Goal: Find specific page/section: Find specific page/section

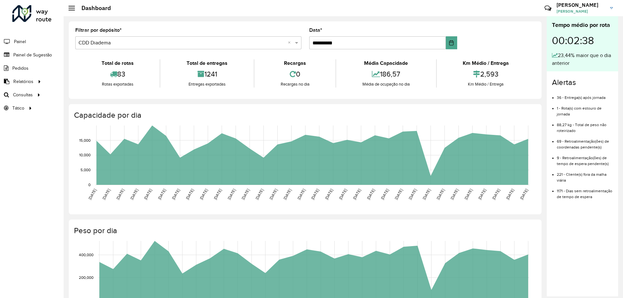
click at [354, 113] on h4 "Capacidade por dia" at bounding box center [304, 115] width 461 height 9
click at [83, 105] on span "Setores" at bounding box center [82, 108] width 16 height 7
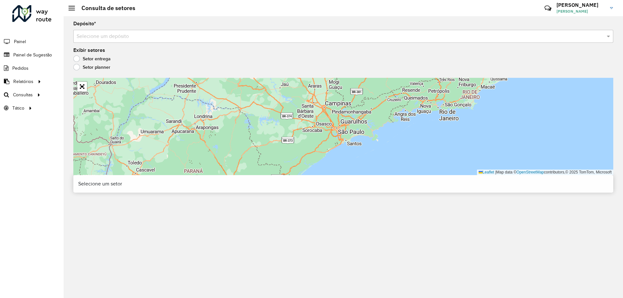
click at [135, 37] on input "text" at bounding box center [337, 37] width 520 height 8
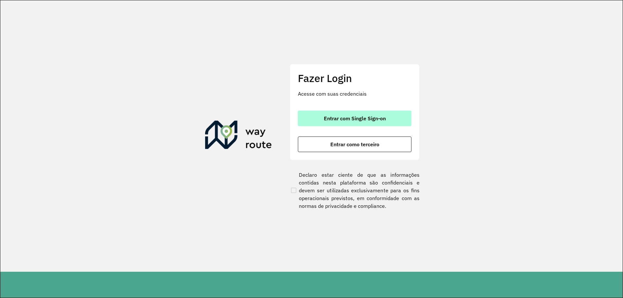
click at [333, 122] on button "Entrar com Single Sign-on" at bounding box center [354, 119] width 113 height 16
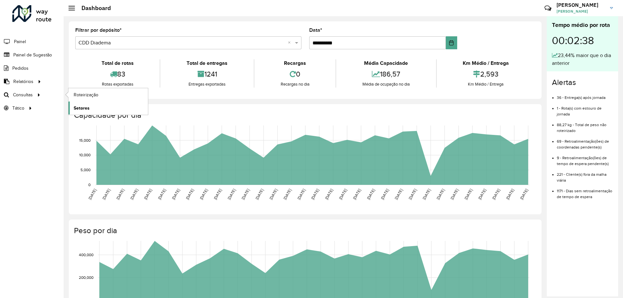
click at [92, 103] on link "Setores" at bounding box center [107, 107] width 79 height 13
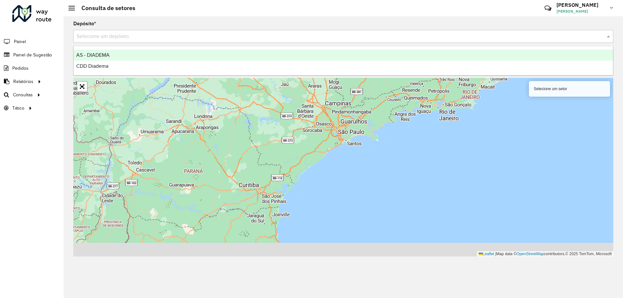
click at [209, 39] on input "text" at bounding box center [337, 37] width 520 height 8
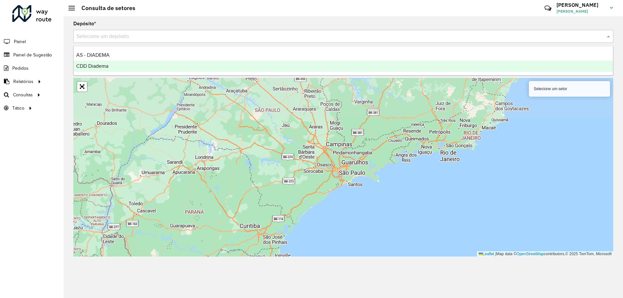
click at [127, 71] on div "CDD Diadema" at bounding box center [343, 66] width 539 height 11
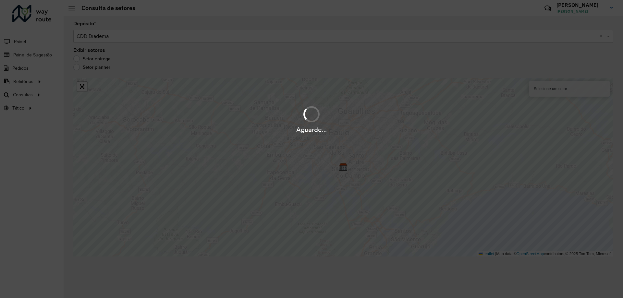
click at [119, 69] on hb-app "Aguarde... Pop-up bloqueado! Seu navegador bloqueou automáticamente a abertura …" at bounding box center [311, 149] width 623 height 298
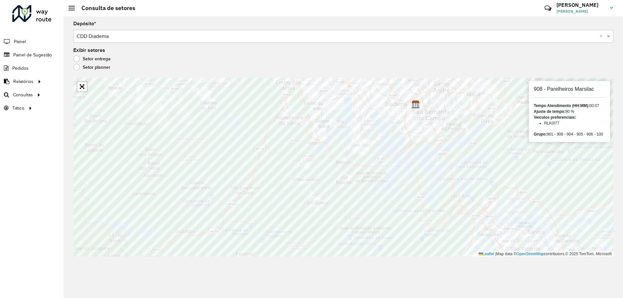
click at [578, 91] on h6 "908 - Parelheiros Marsilac" at bounding box center [568, 89] width 71 height 6
copy h6 "Marsilac"
click at [554, 90] on h6 "901 - Parelheiros Cipó" at bounding box center [568, 89] width 71 height 6
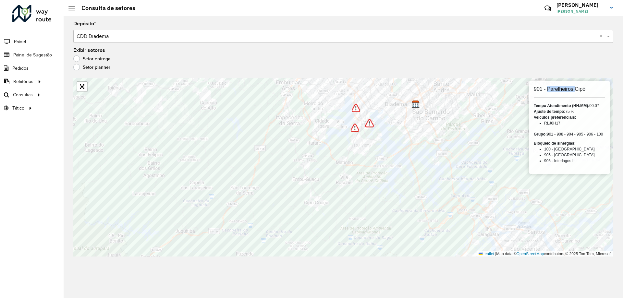
click at [554, 90] on h6 "901 - Parelheiros Cipó" at bounding box center [568, 89] width 71 height 6
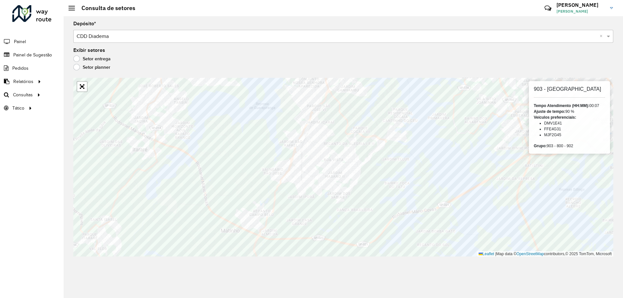
click at [547, 86] on h6 "903 - Cidade Dutra" at bounding box center [568, 89] width 71 height 6
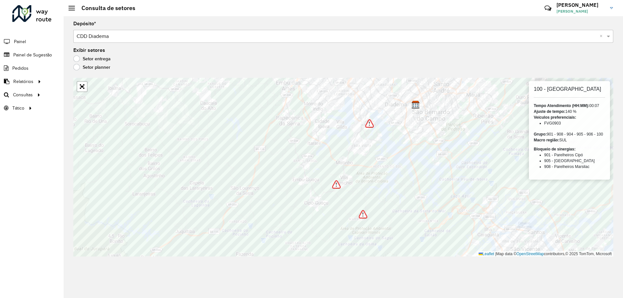
click at [571, 90] on h6 "100 - Jardim Iporanga" at bounding box center [568, 89] width 71 height 6
click at [551, 89] on h6 "100 - Jardim Iporanga" at bounding box center [568, 89] width 71 height 6
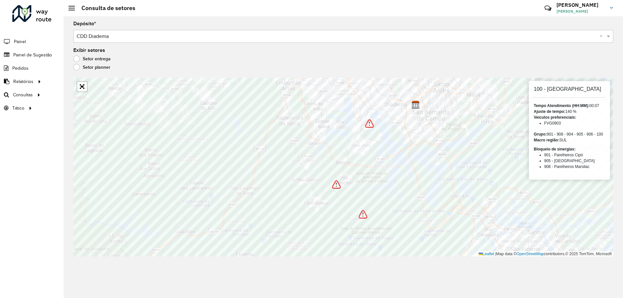
copy h6 "Jardim"
click at [556, 89] on h6 "905 - Interlagos" at bounding box center [568, 89] width 71 height 6
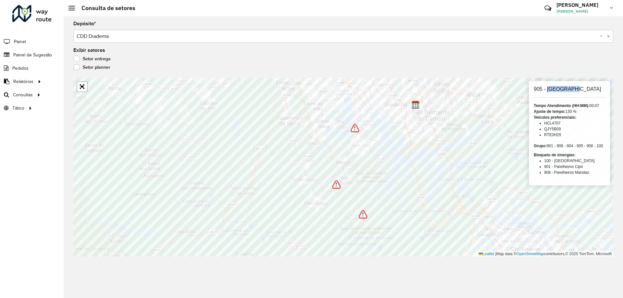
click at [556, 89] on h6 "905 - Interlagos" at bounding box center [568, 89] width 71 height 6
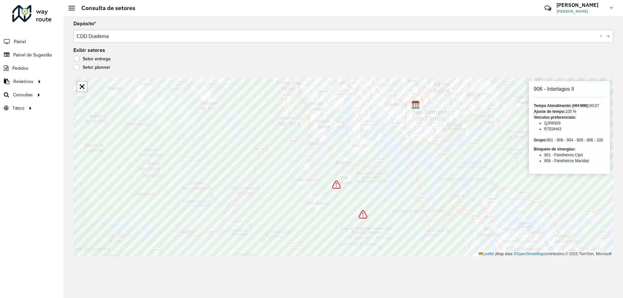
click at [549, 87] on h6 "906 - Interlagos II" at bounding box center [568, 89] width 71 height 6
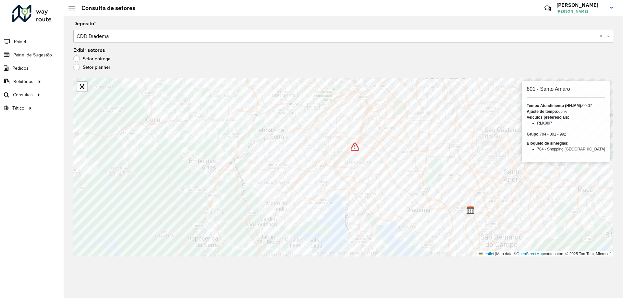
click at [558, 88] on h6 "801 - Santo Amaro" at bounding box center [565, 89] width 78 height 6
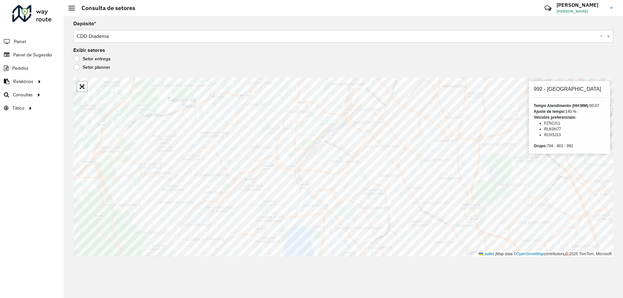
click at [570, 89] on h6 "992 - Santo Amaro" at bounding box center [568, 89] width 71 height 6
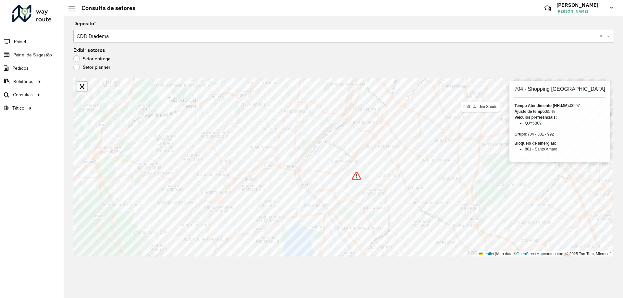
click at [553, 88] on h6 "704 - Shopping Parque da Cidade" at bounding box center [559, 89] width 91 height 6
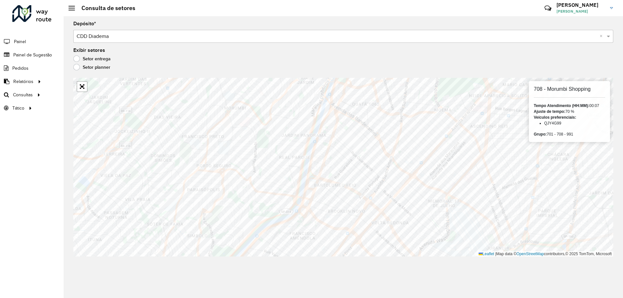
click at [556, 91] on h6 "708 - Morumbi Shopping" at bounding box center [568, 89] width 71 height 6
click at [567, 91] on h6 "701 - Market Place" at bounding box center [568, 89] width 71 height 6
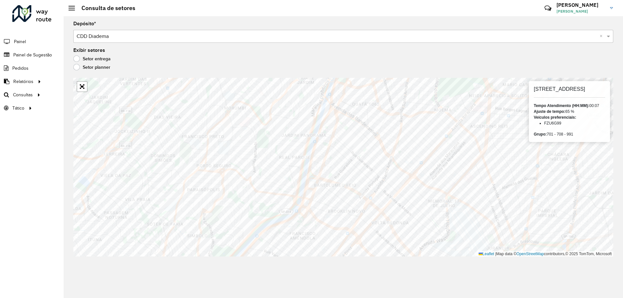
click at [567, 91] on h6 "701 - Market Place" at bounding box center [568, 89] width 71 height 6
click at [571, 90] on h6 "991 - Brooklin Novo" at bounding box center [568, 89] width 71 height 6
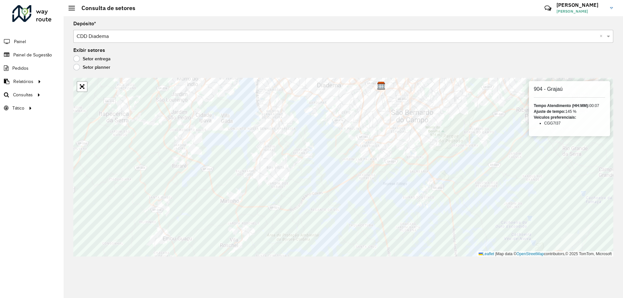
click at [554, 92] on h6 "904 - Grajaú" at bounding box center [568, 89] width 71 height 6
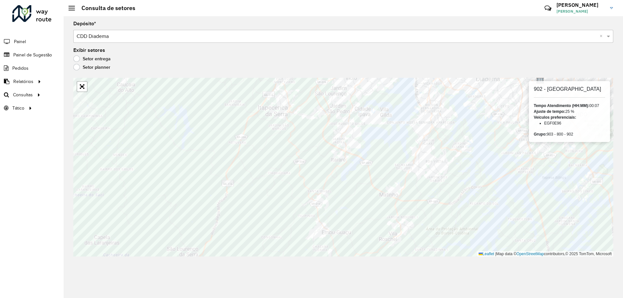
click at [562, 91] on h6 "902 - Jardim Três Corações" at bounding box center [568, 89] width 71 height 6
click at [567, 89] on h6 "800 - Cocaia \ Cantinho do Céu" at bounding box center [568, 89] width 73 height 6
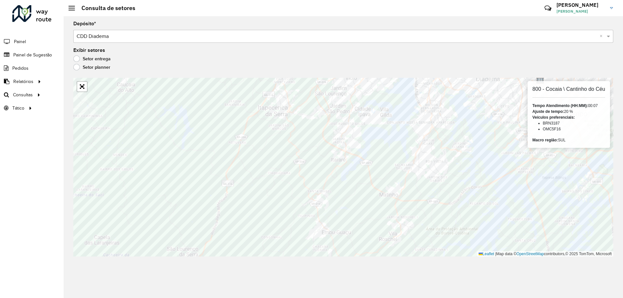
click at [567, 89] on h6 "800 - Cocaia \ Cantinho do Céu" at bounding box center [568, 89] width 73 height 6
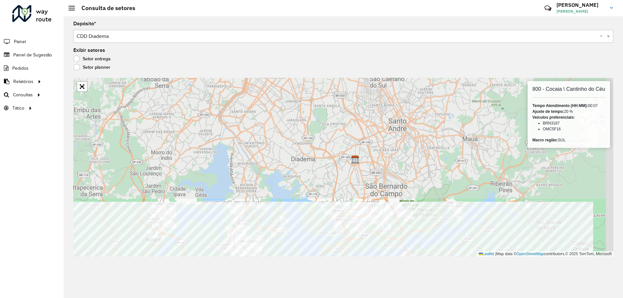
click at [230, 280] on div "Depósito * Selecione um depósito × CDD Diadema × Exibir setores Setor entrega S…" at bounding box center [343, 157] width 559 height 282
